Goal: Task Accomplishment & Management: Manage account settings

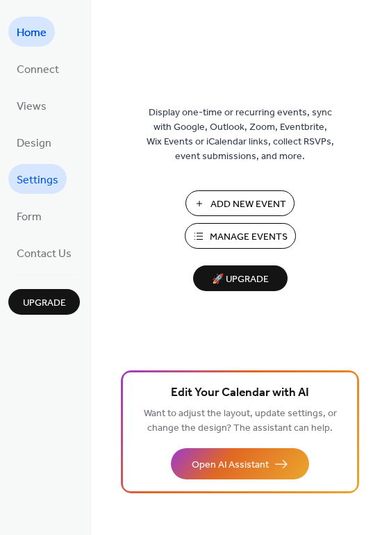
click at [48, 177] on span "Settings" at bounding box center [38, 181] width 42 height 22
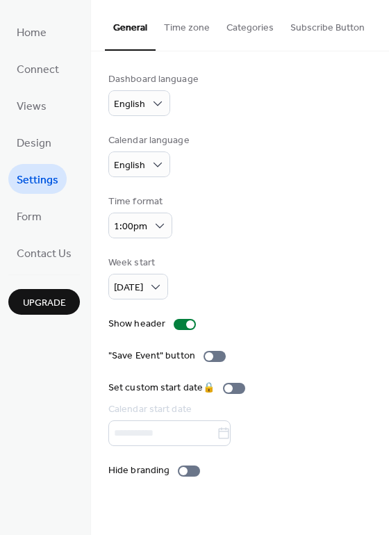
click at [314, 38] on button "Subscribe Button" at bounding box center [327, 24] width 91 height 49
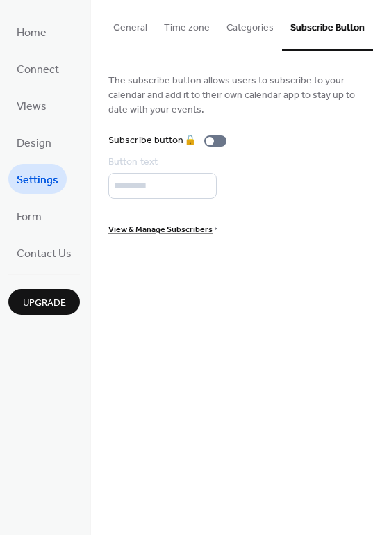
click at [252, 36] on button "Categories" at bounding box center [250, 24] width 64 height 49
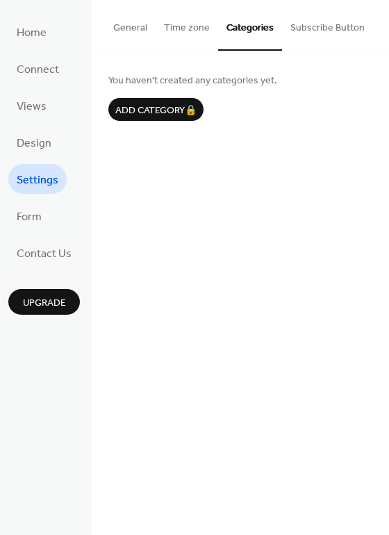
click at [189, 37] on button "Time zone" at bounding box center [187, 24] width 63 height 49
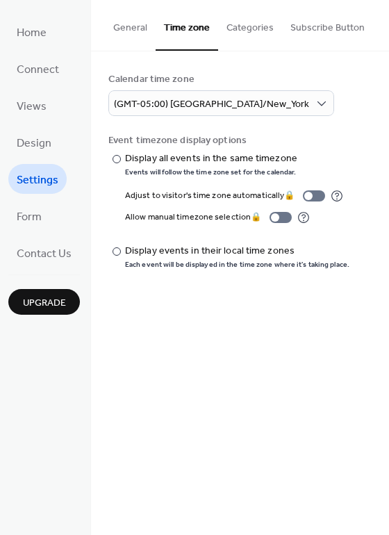
click at [129, 35] on button "General" at bounding box center [130, 24] width 51 height 49
